Goal: Find contact information: Find contact information

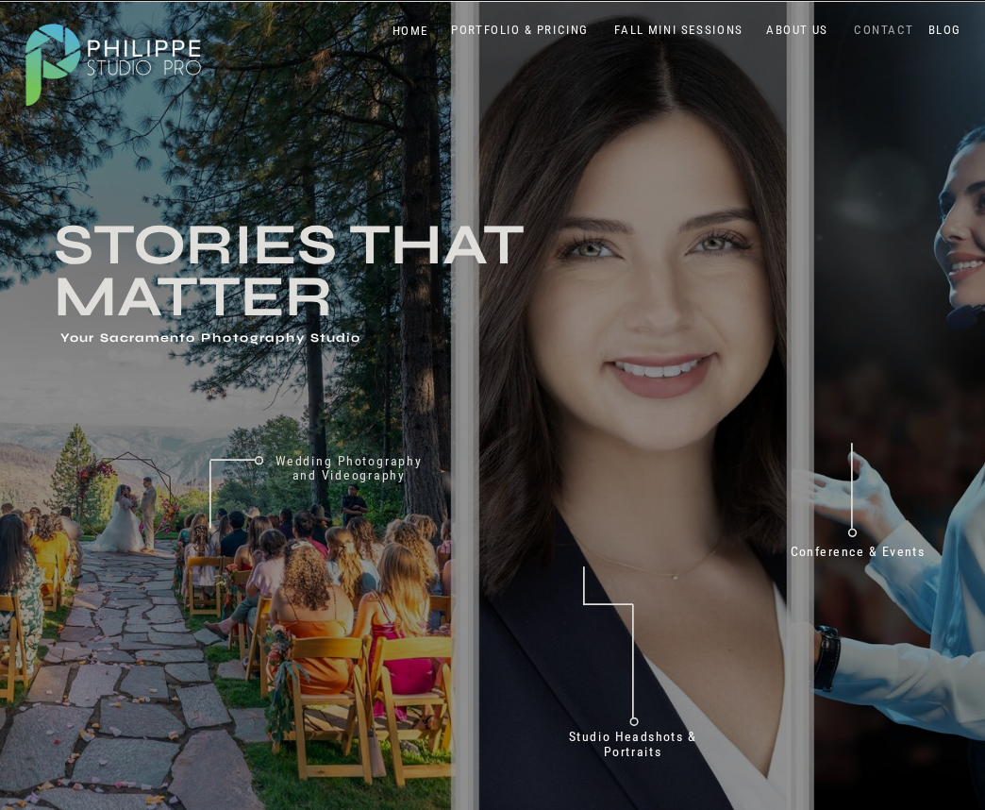
click at [871, 32] on nav "CONTACT" at bounding box center [883, 30] width 67 height 16
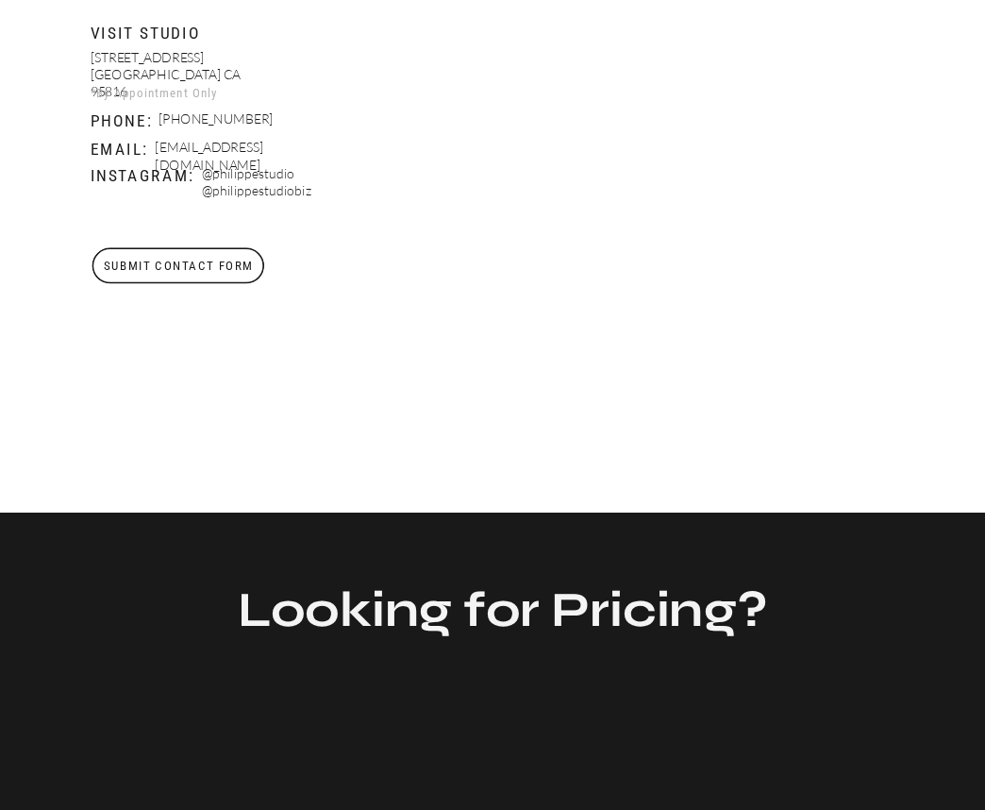
scroll to position [734, 0]
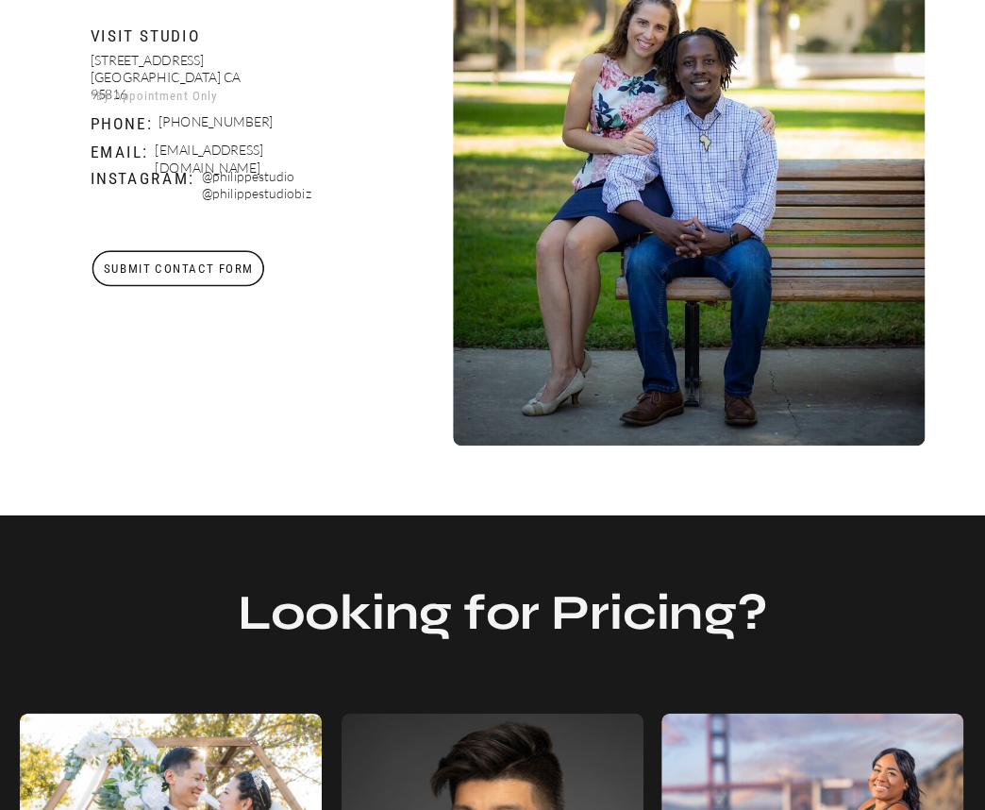
drag, startPoint x: 335, startPoint y: 150, endPoint x: 156, endPoint y: 156, distance: 179.4
click at [156, 156] on p "Booking@philippestudiopro.com" at bounding box center [251, 152] width 192 height 21
copy p "Booking@philippestudiopro.com"
